Goal: Task Accomplishment & Management: Manage account settings

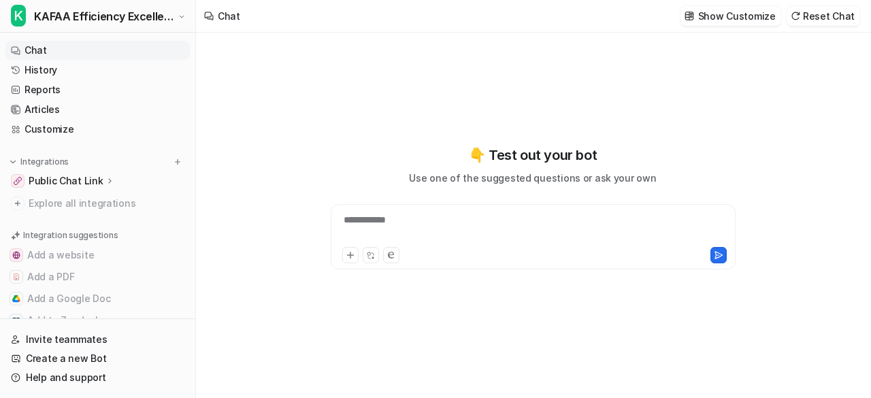
click at [105, 12] on span "KAFAA Efficiency Excellence guidance" at bounding box center [104, 16] width 140 height 19
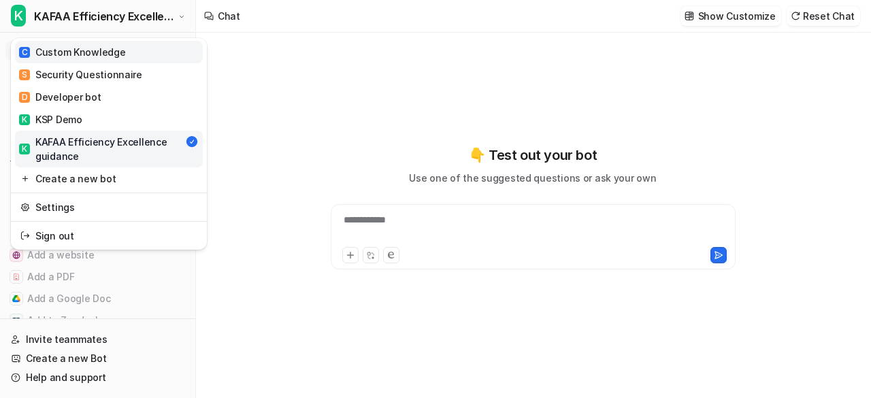
click at [96, 50] on div "C Custom Knowledge" at bounding box center [72, 52] width 107 height 14
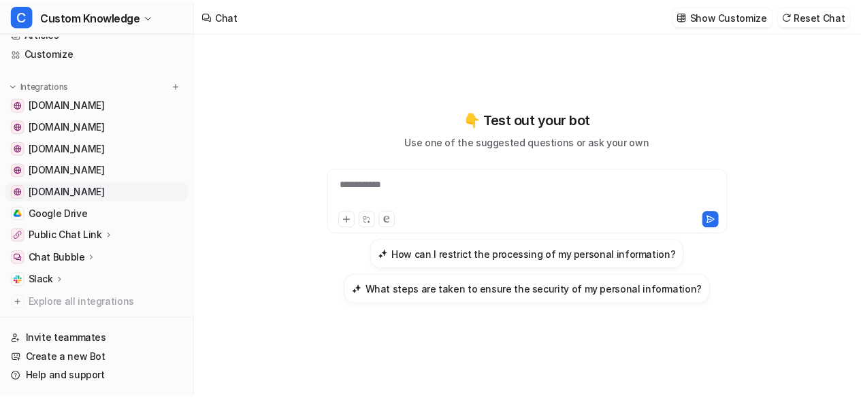
scroll to position [75, 0]
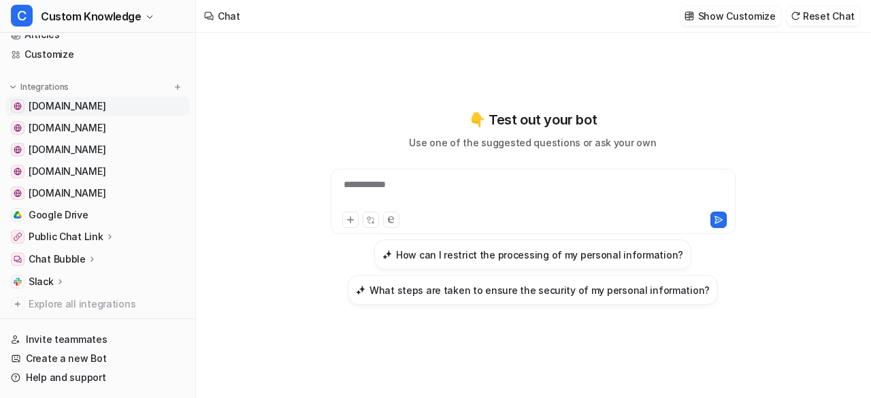
click at [105, 99] on span "[DOMAIN_NAME]" at bounding box center [67, 106] width 77 height 14
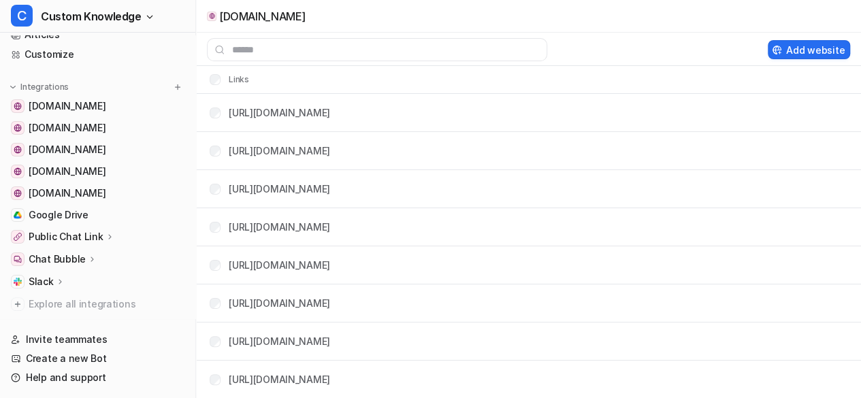
scroll to position [229, 0]
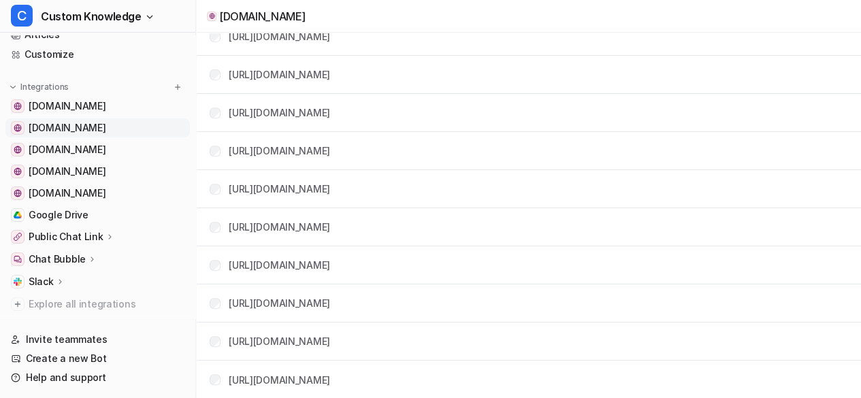
click at [90, 123] on span "[DOMAIN_NAME]" at bounding box center [67, 128] width 77 height 14
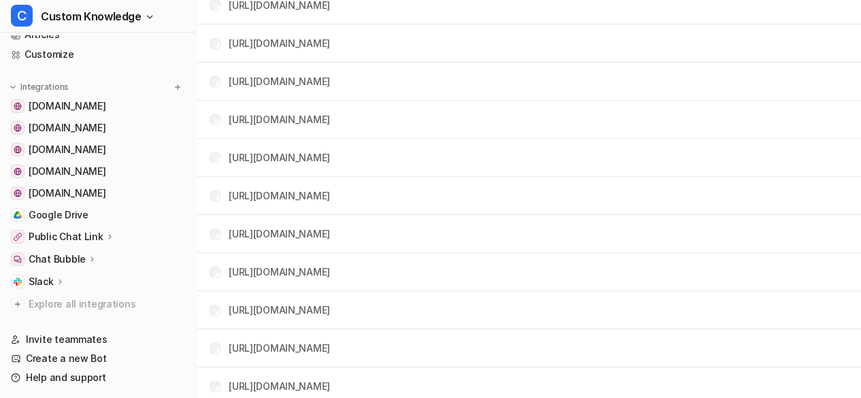
scroll to position [2698, 0]
click at [83, 237] on p "Public Chat Link" at bounding box center [66, 237] width 75 height 14
click at [77, 274] on p "Configuration" at bounding box center [71, 276] width 65 height 14
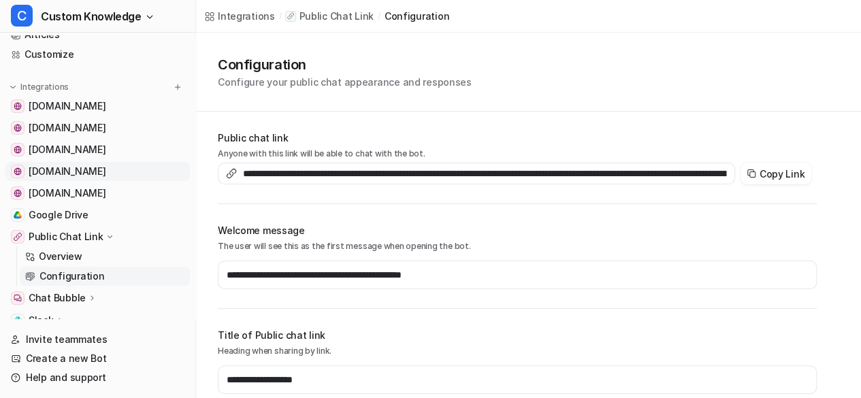
click at [105, 171] on span "[DOMAIN_NAME]" at bounding box center [67, 172] width 77 height 14
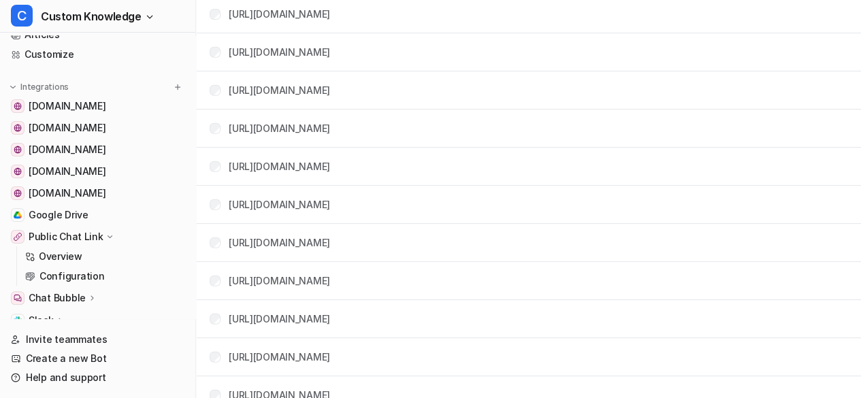
scroll to position [1738, 0]
click at [61, 214] on span "Google Drive" at bounding box center [59, 215] width 60 height 14
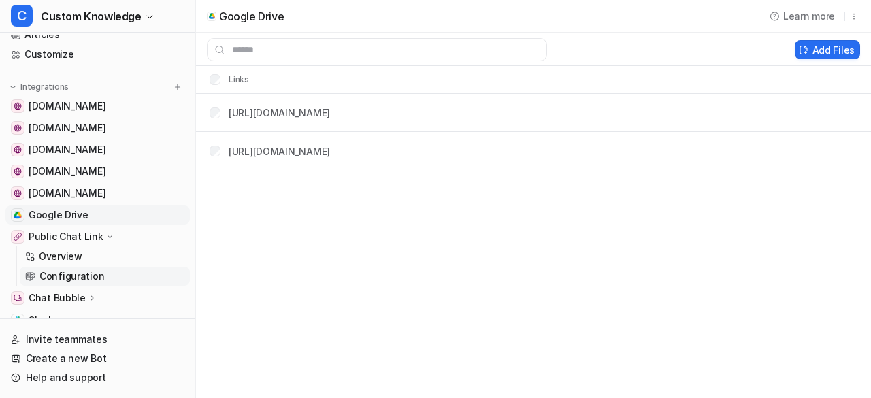
click at [99, 274] on link "Configuration" at bounding box center [105, 276] width 170 height 19
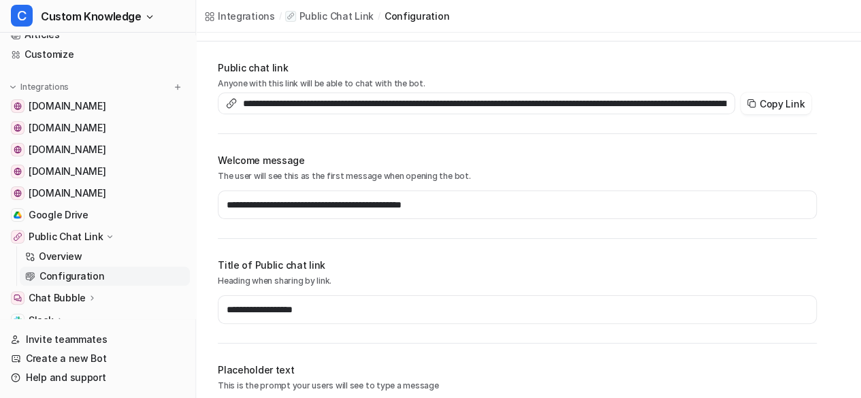
scroll to position [71, 0]
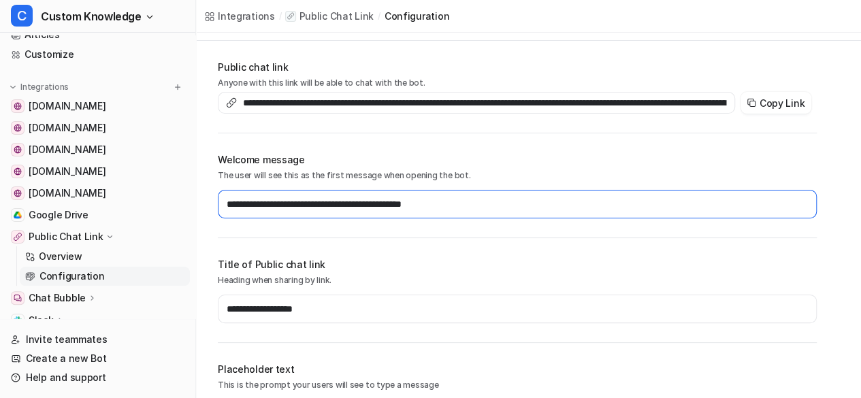
drag, startPoint x: 474, startPoint y: 205, endPoint x: 200, endPoint y: 231, distance: 275.4
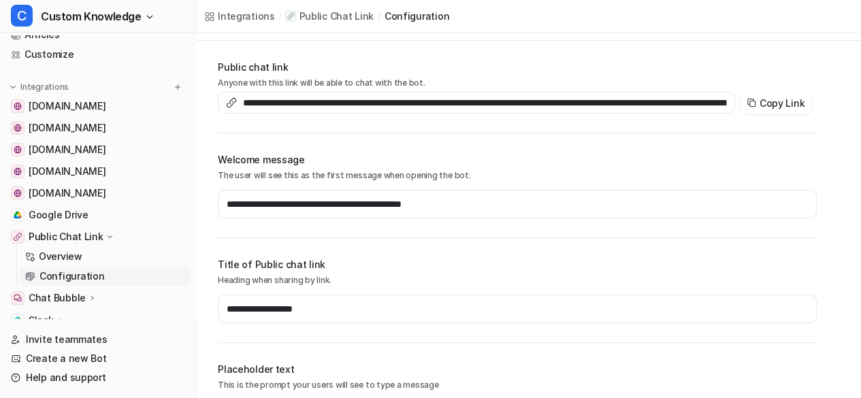
click at [469, 280] on p "Heading when sharing by link." at bounding box center [517, 280] width 599 height 12
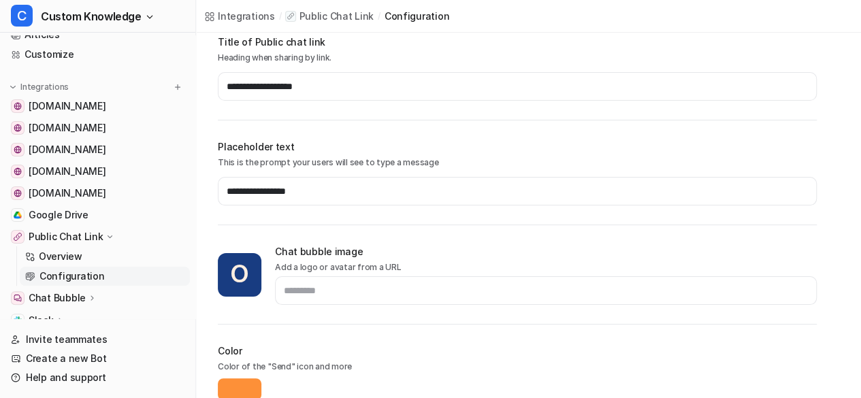
scroll to position [295, 0]
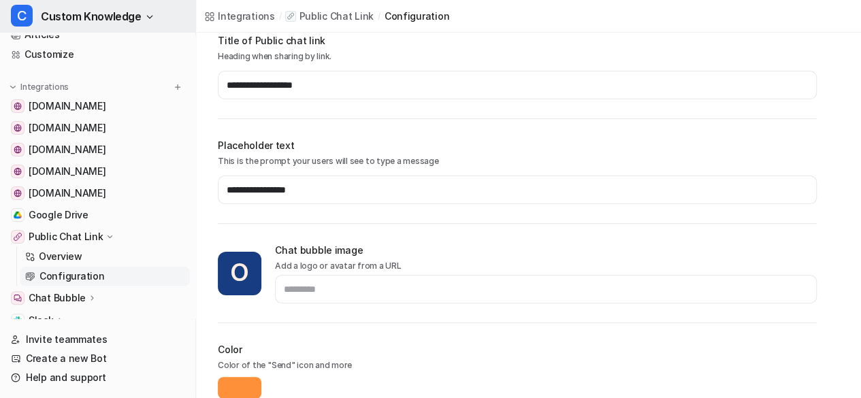
click at [110, 24] on span "Custom Knowledge" at bounding box center [91, 16] width 101 height 19
